Goal: Find specific page/section: Find specific page/section

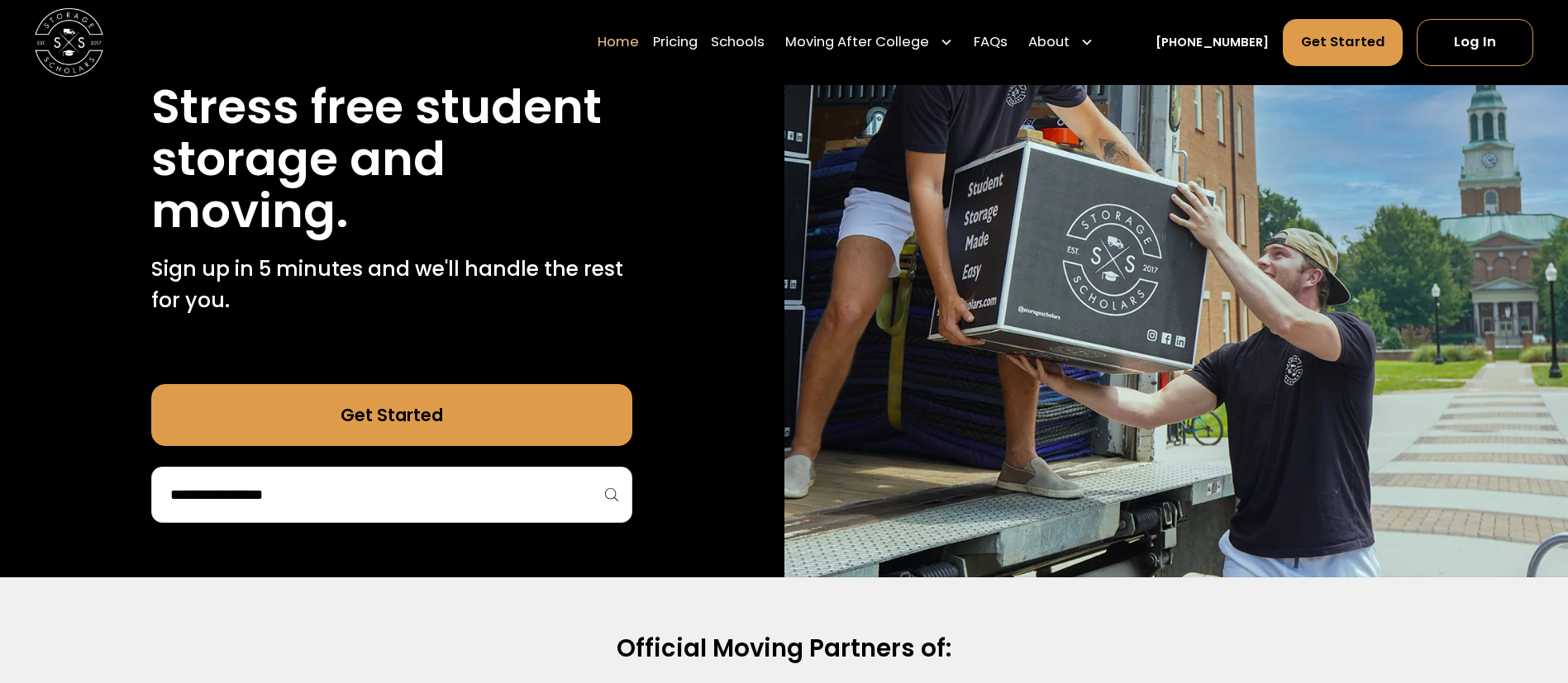
scroll to position [248, 0]
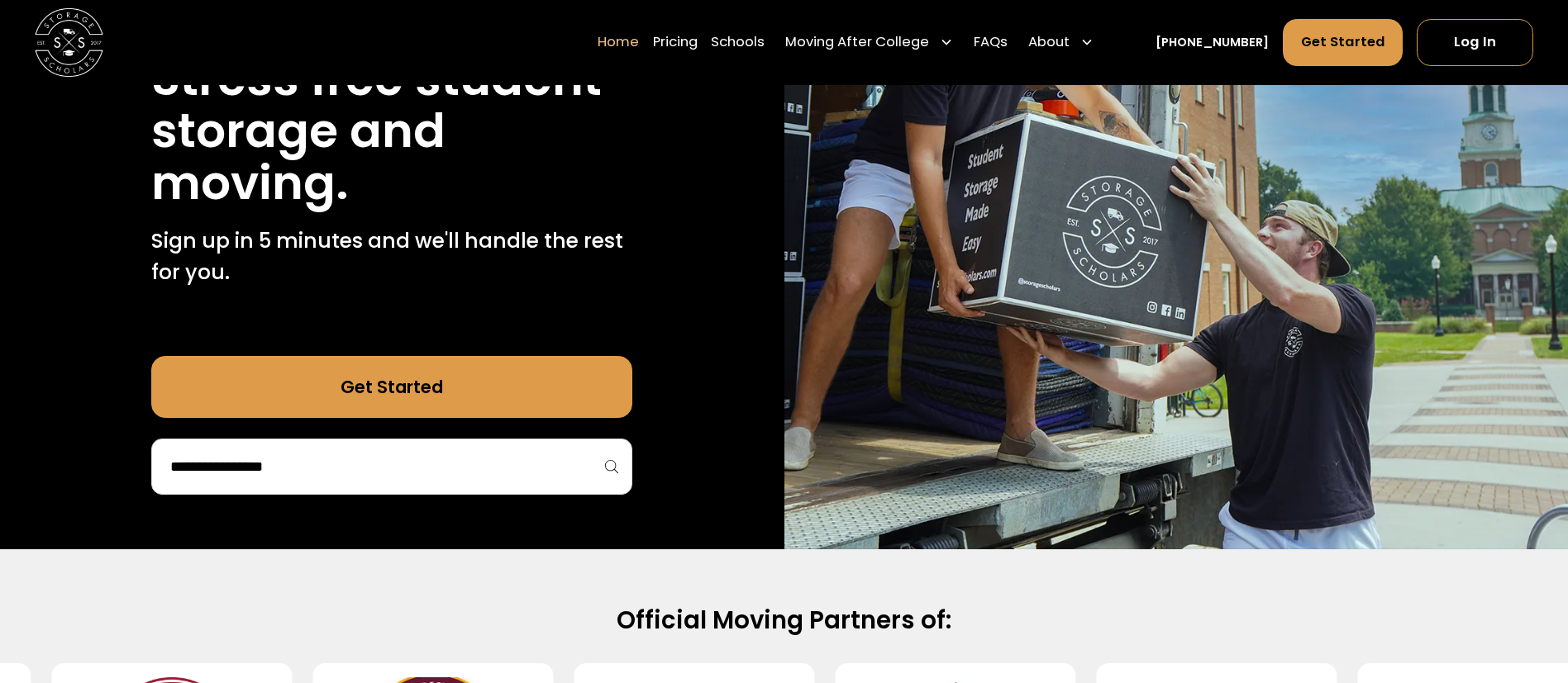
click at [307, 480] on input "search" at bounding box center [392, 467] width 447 height 28
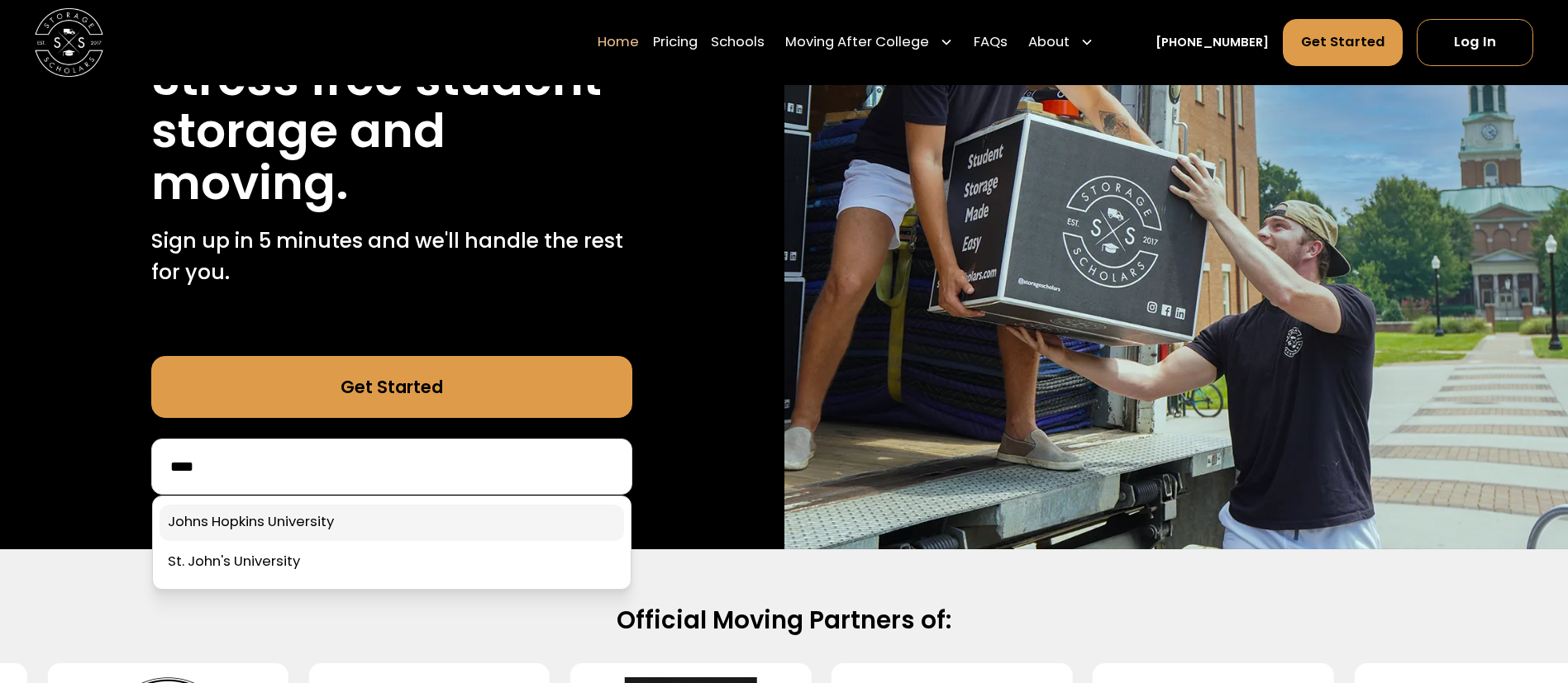
type input "****"
click at [208, 525] on link at bounding box center [391, 523] width 465 height 36
